Goal: Information Seeking & Learning: Learn about a topic

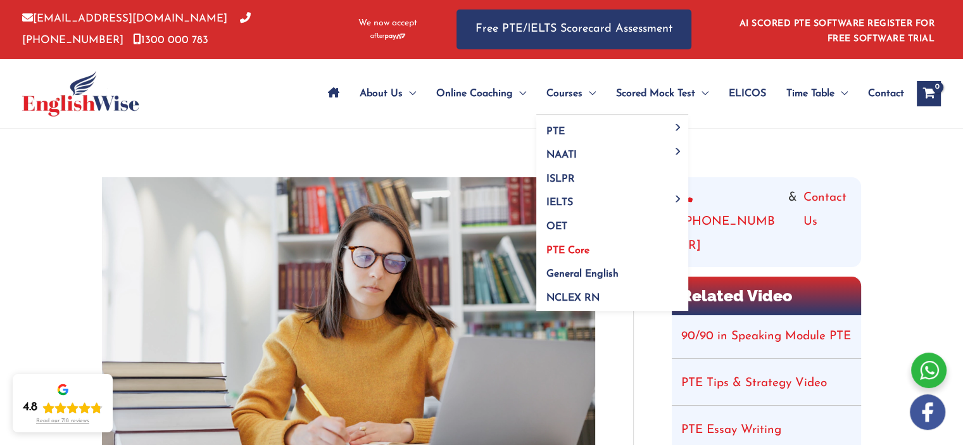
click at [494, 248] on span "PTE Core" at bounding box center [567, 251] width 43 height 10
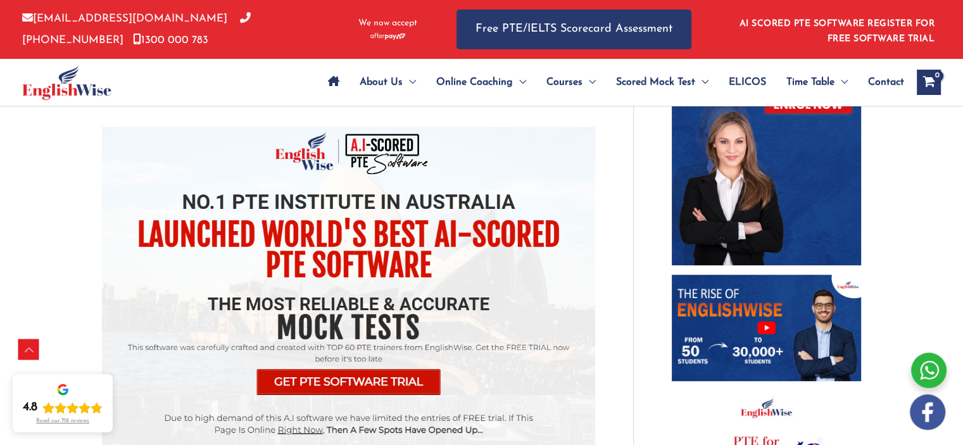
scroll to position [650, 0]
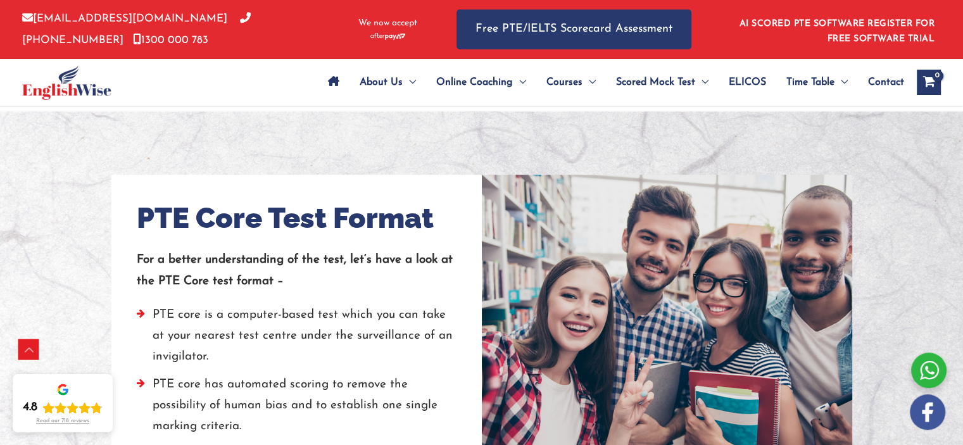
scroll to position [632, 0]
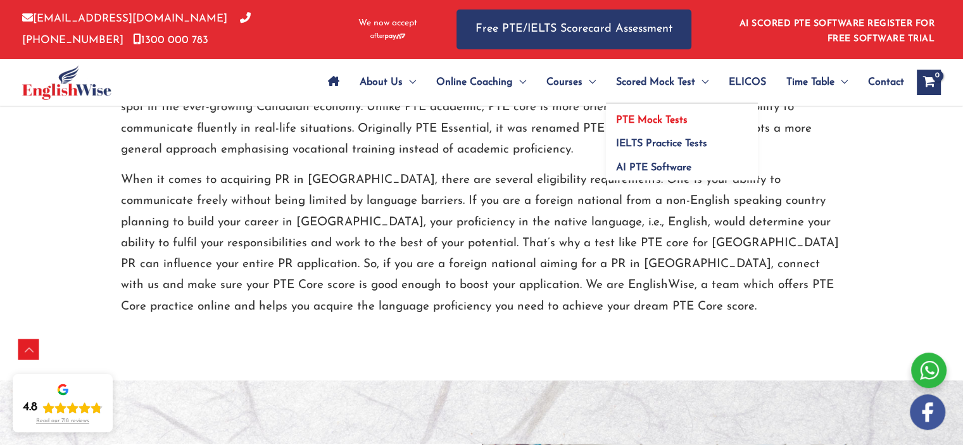
click at [653, 118] on span "PTE Mock Tests" at bounding box center [652, 120] width 72 height 10
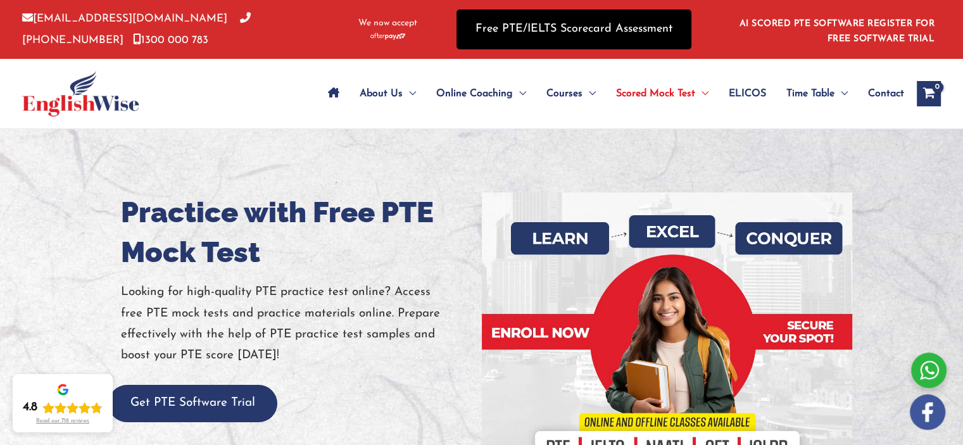
click at [554, 37] on link "Free PTE/IELTS Scorecard Assessment" at bounding box center [573, 29] width 235 height 40
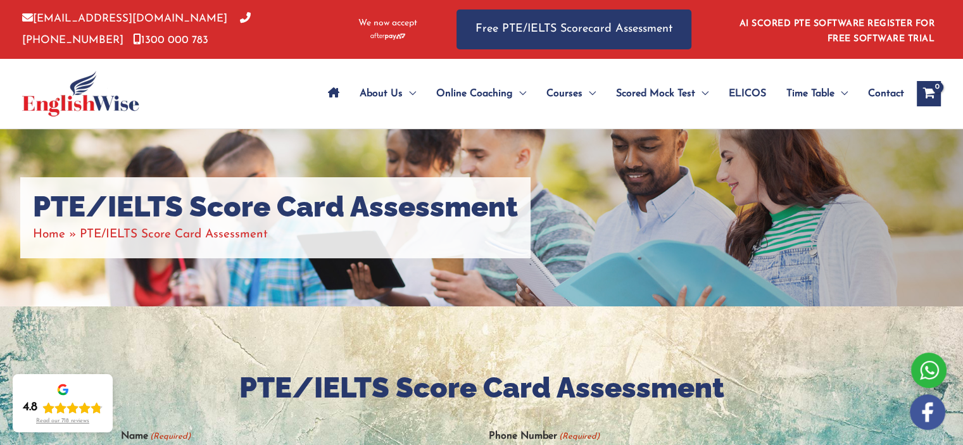
click at [105, 105] on img at bounding box center [80, 94] width 117 height 46
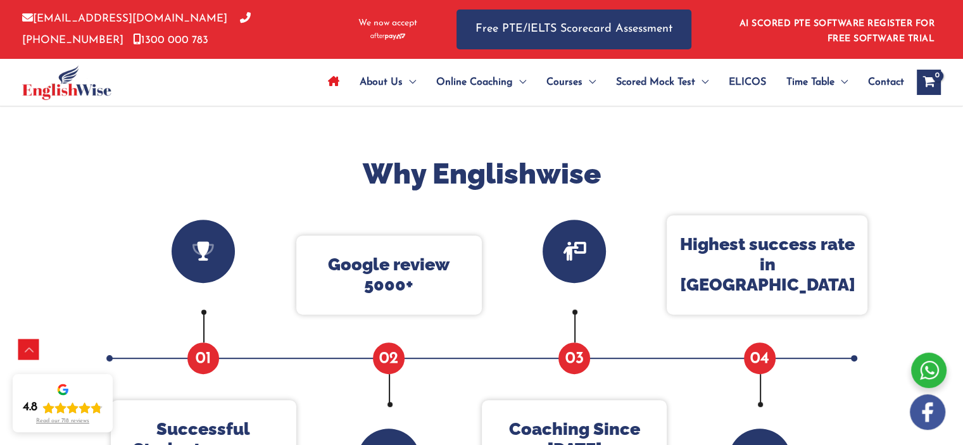
scroll to position [380, 0]
